Goal: Find specific page/section

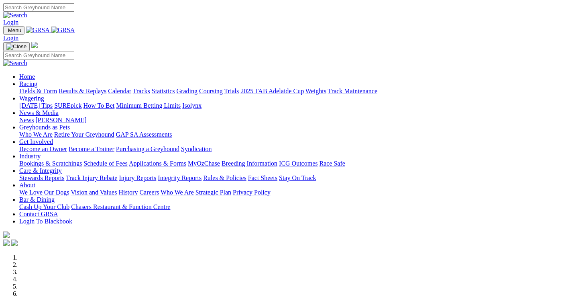
click at [37, 80] on link "Racing" at bounding box center [28, 83] width 18 height 7
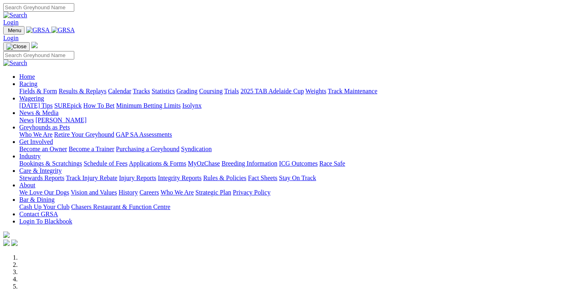
click at [43, 87] on link "Fields & Form" at bounding box center [38, 90] width 38 height 7
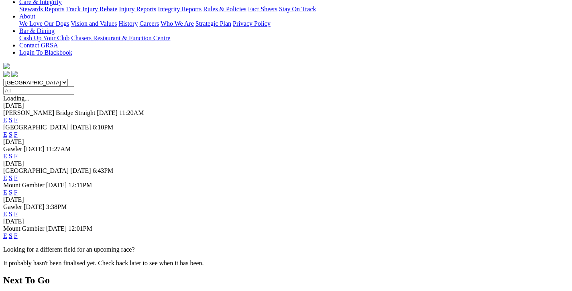
scroll to position [201, 0]
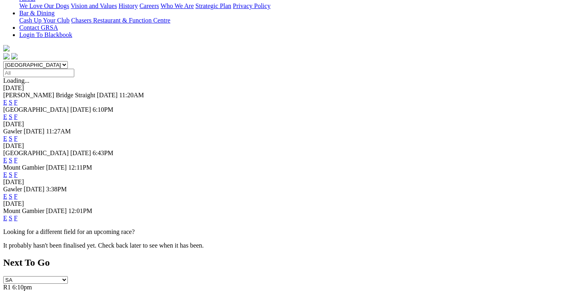
click at [18, 193] on link "F" at bounding box center [16, 196] width 4 height 7
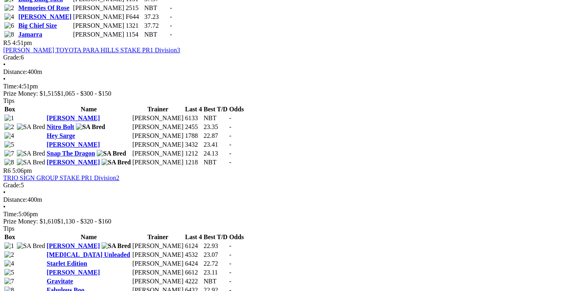
scroll to position [843, 0]
